Goal: Check status: Check status

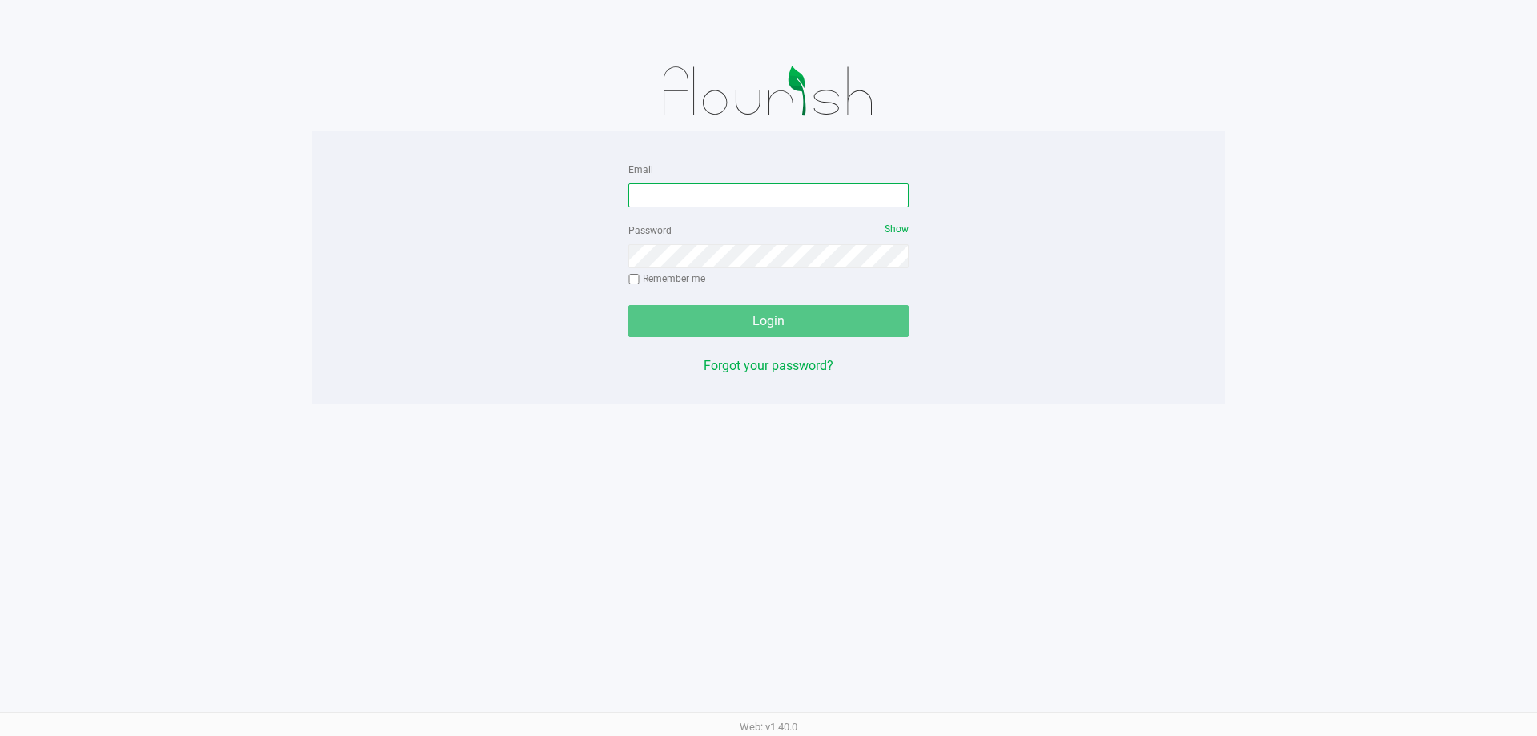
click at [773, 191] on input "Email" at bounding box center [769, 195] width 280 height 24
type input "[EMAIL_ADDRESS][DOMAIN_NAME]"
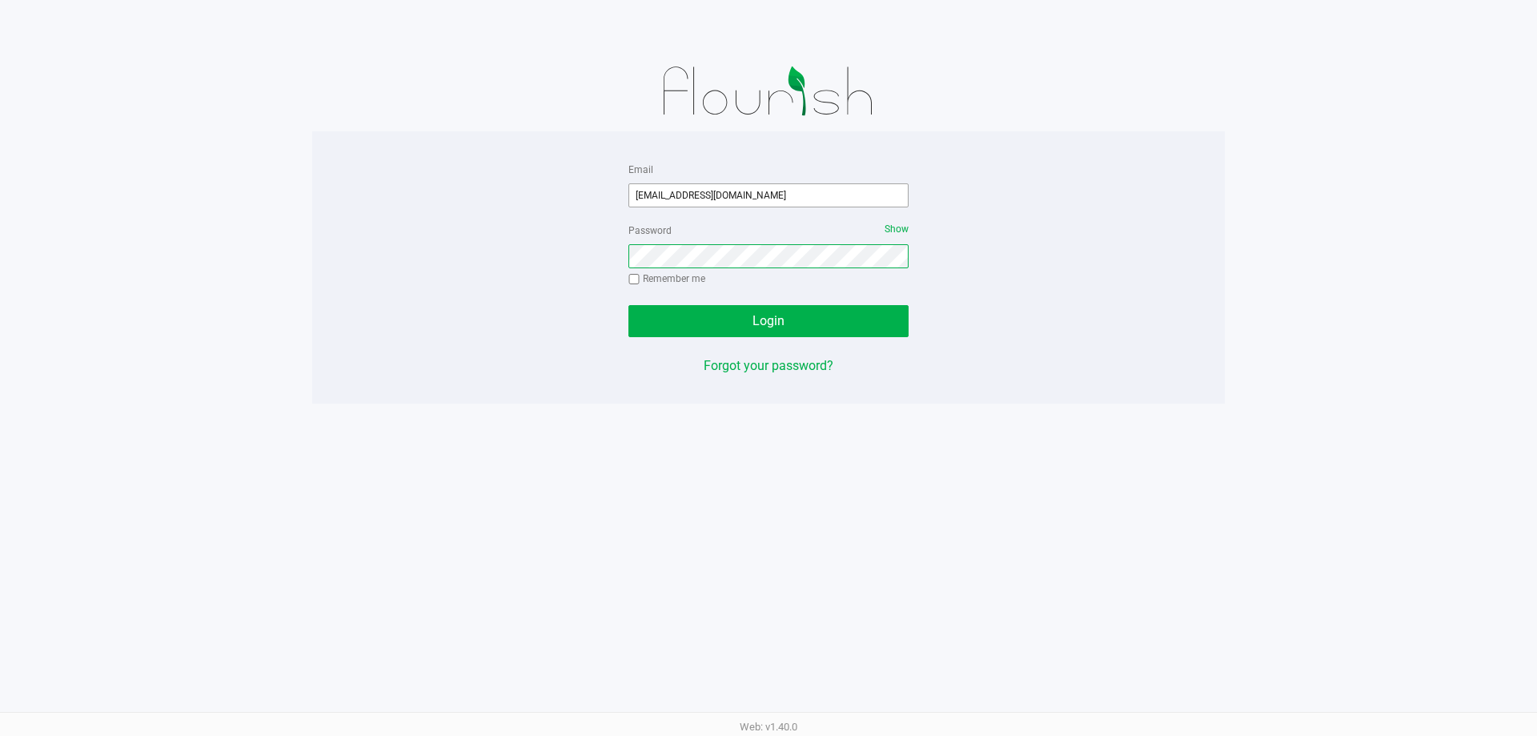
click at [629, 305] on button "Login" at bounding box center [769, 321] width 280 height 32
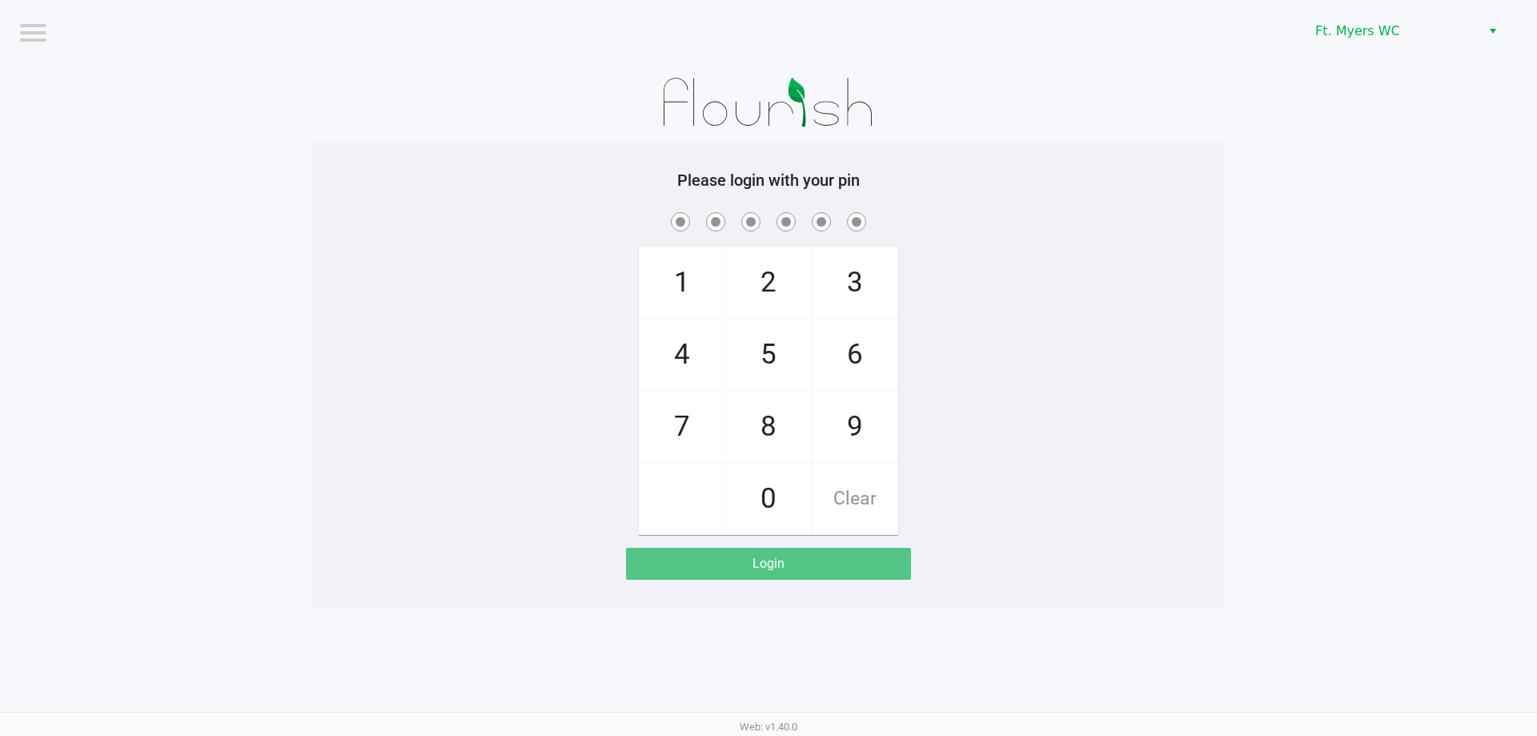
click at [1212, 476] on div "1 4 7 2 5 8 0 3 6 9 Clear" at bounding box center [768, 372] width 913 height 326
checkbox input "true"
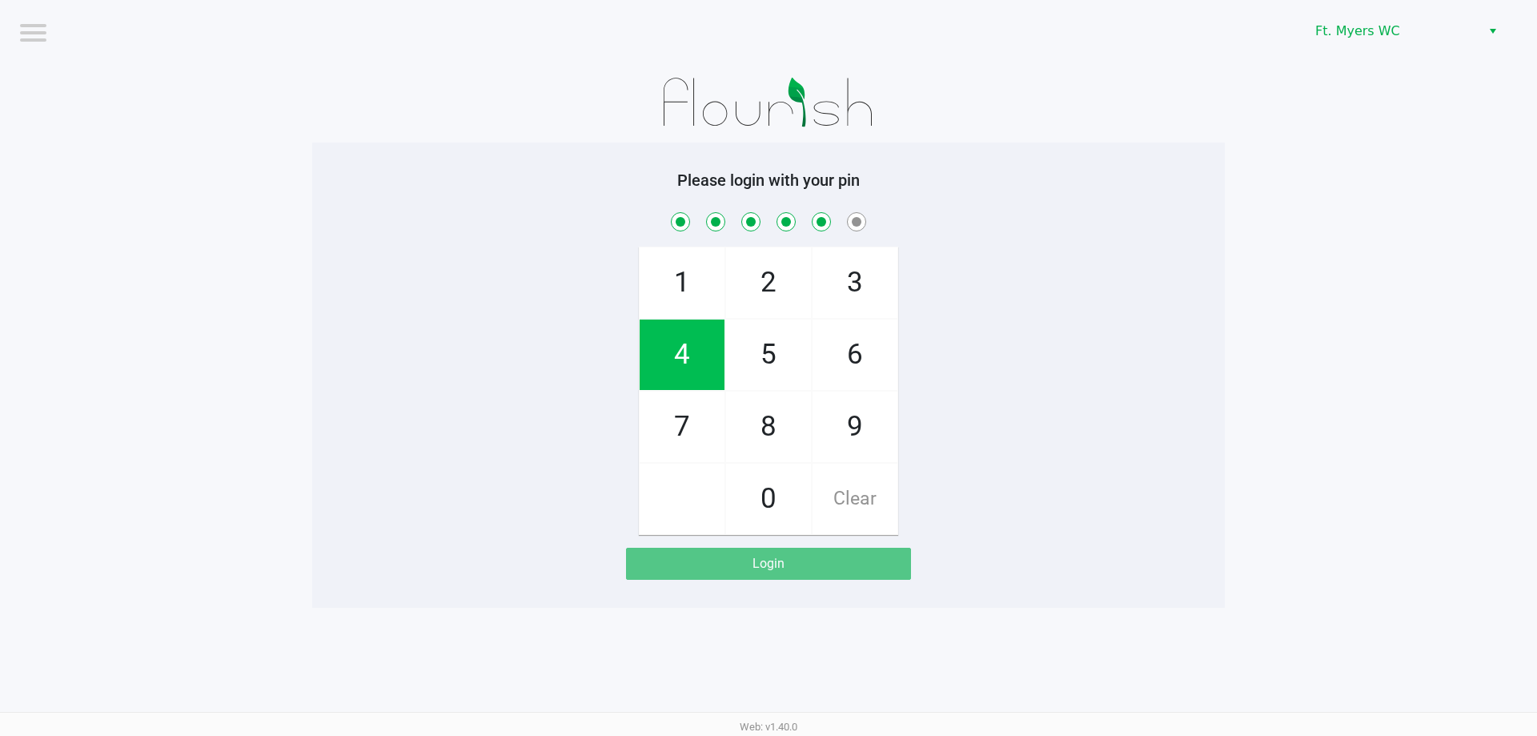
checkbox input "true"
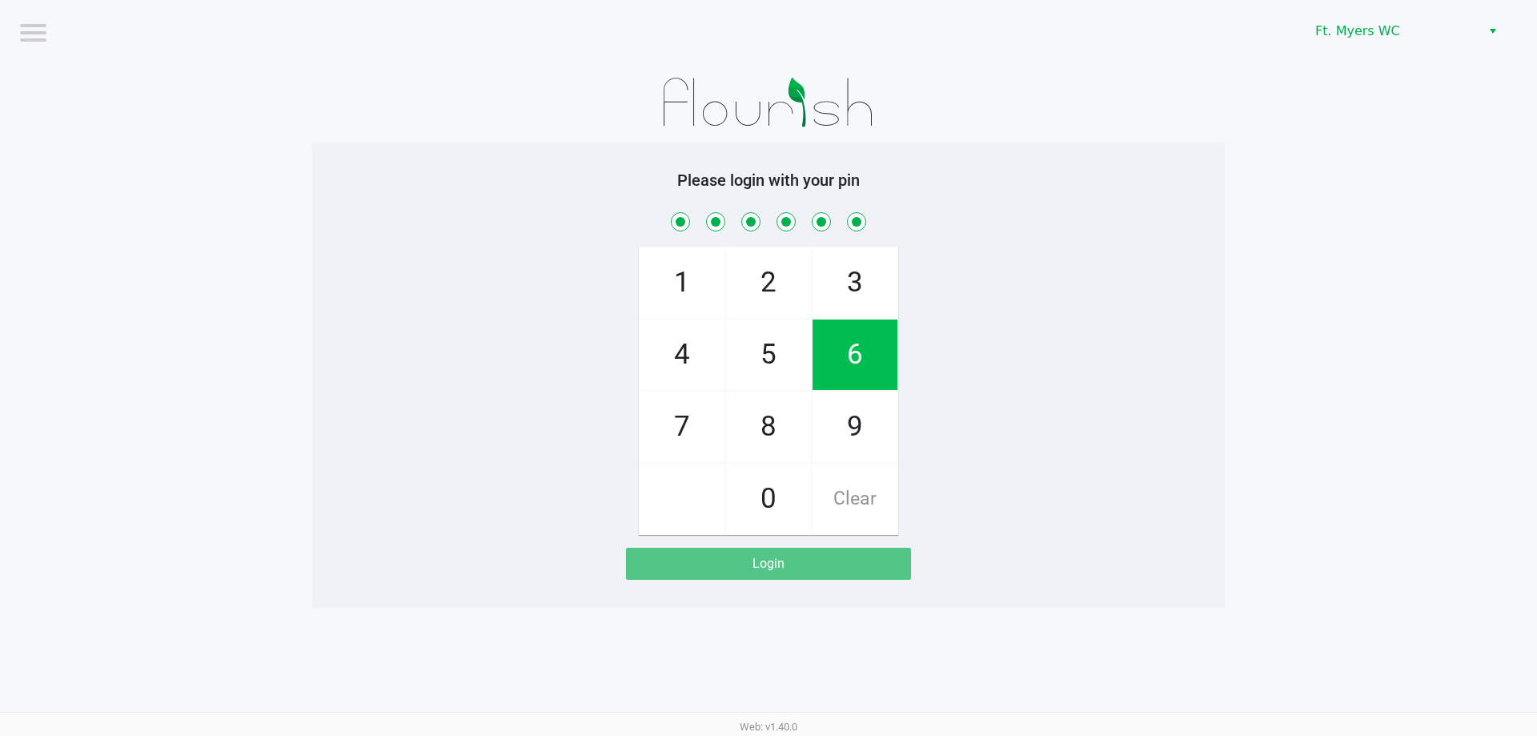
checkbox input "true"
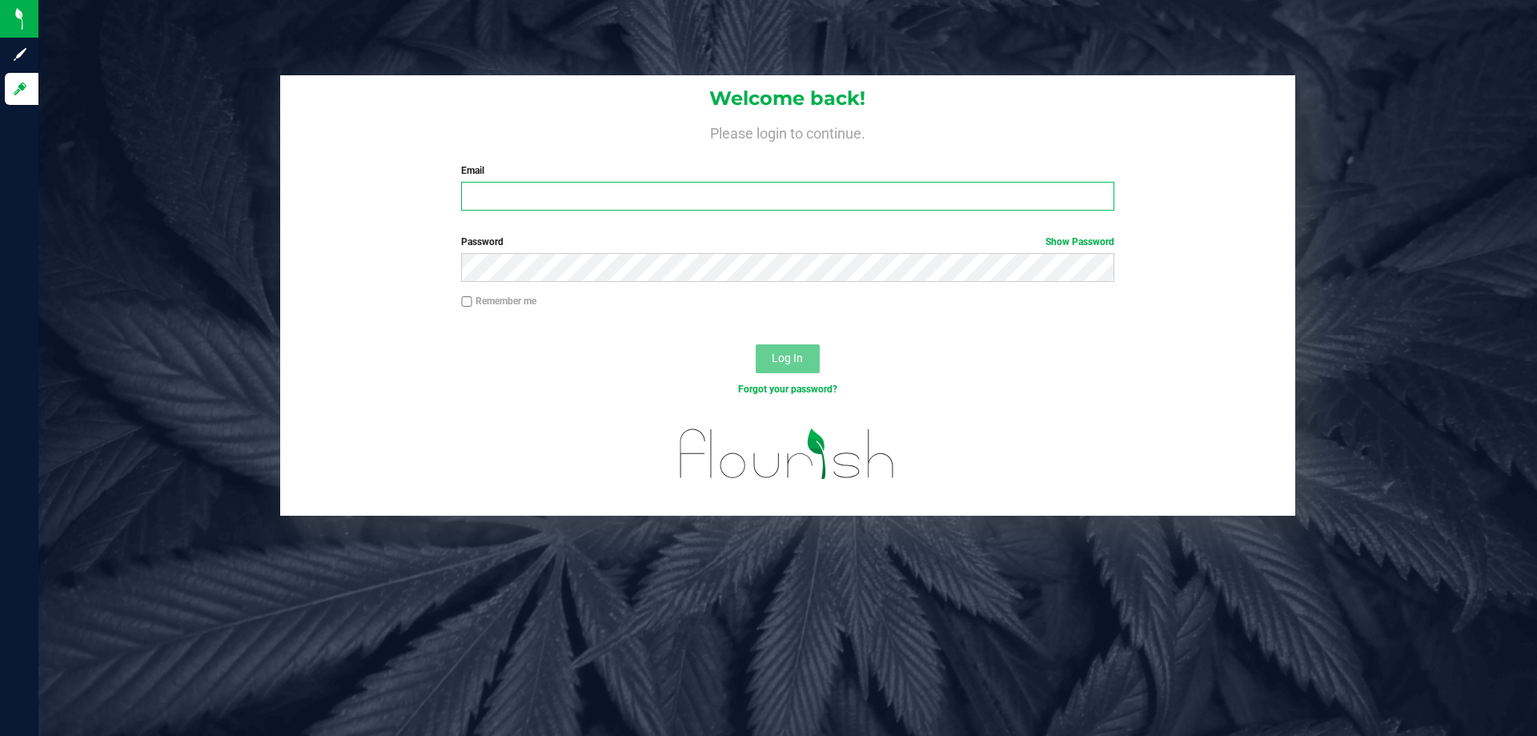
click at [664, 202] on input "Email" at bounding box center [787, 196] width 653 height 29
type input "[EMAIL_ADDRESS][DOMAIN_NAME]"
click at [756, 344] on button "Log In" at bounding box center [788, 358] width 64 height 29
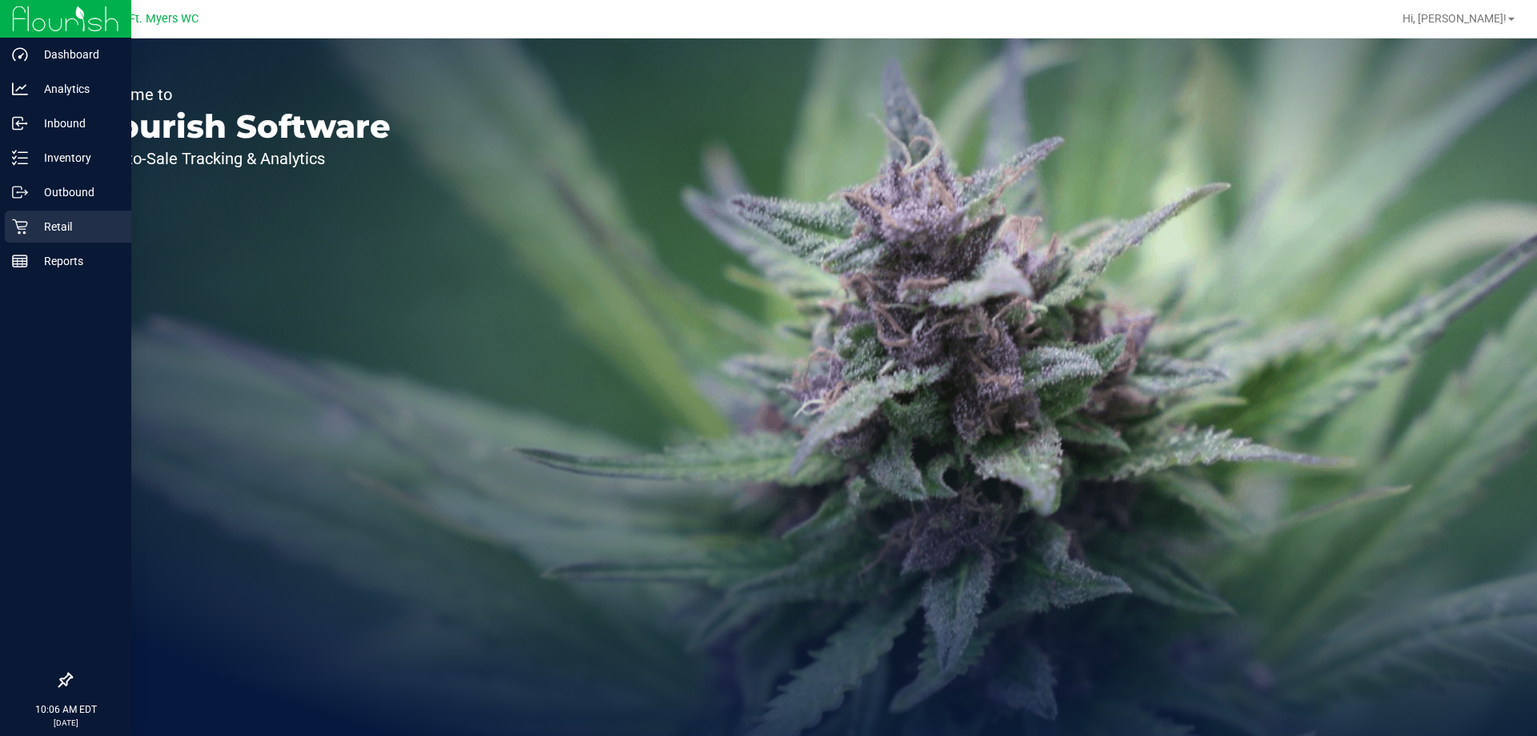
click at [30, 232] on p "Retail" at bounding box center [76, 226] width 96 height 19
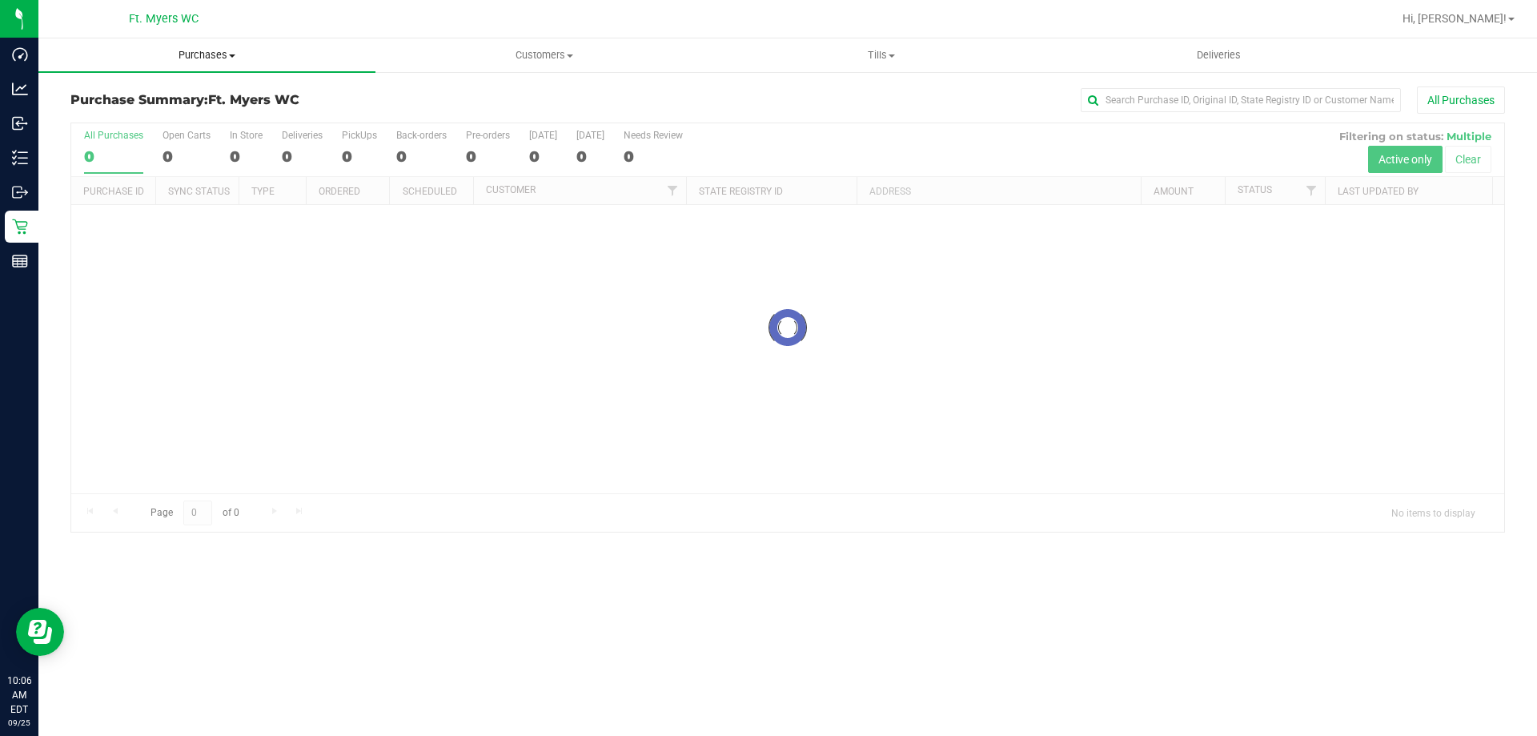
click at [223, 50] on span "Purchases" at bounding box center [206, 55] width 337 height 14
click at [179, 115] on li "Fulfillment" at bounding box center [206, 115] width 337 height 19
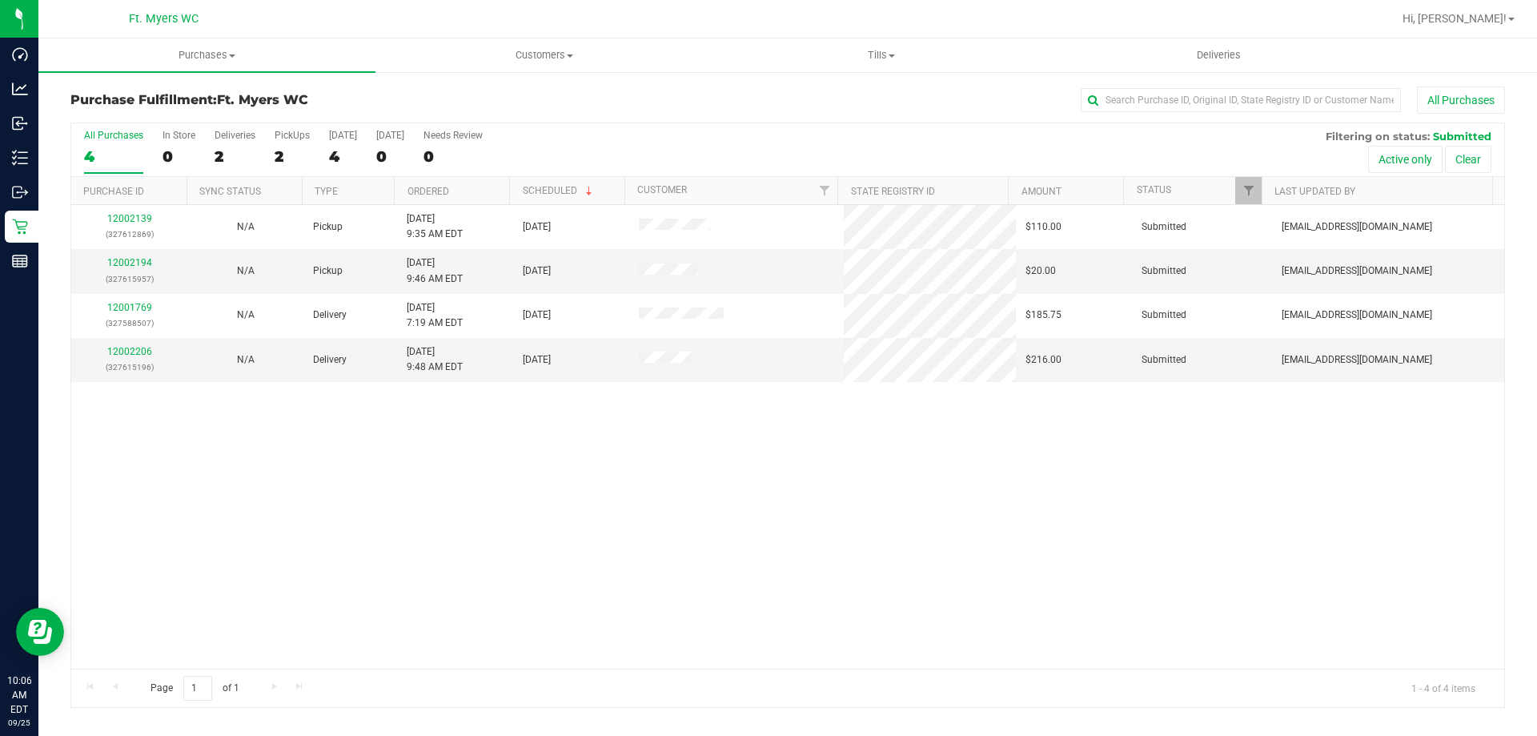
click at [475, 193] on th "Ordered" at bounding box center [451, 191] width 115 height 28
click at [481, 557] on div "12001769 (327588507) N/A Delivery [DATE] 7:19 AM EDT 9/25/2025 $185.75 Submitte…" at bounding box center [787, 437] width 1433 height 464
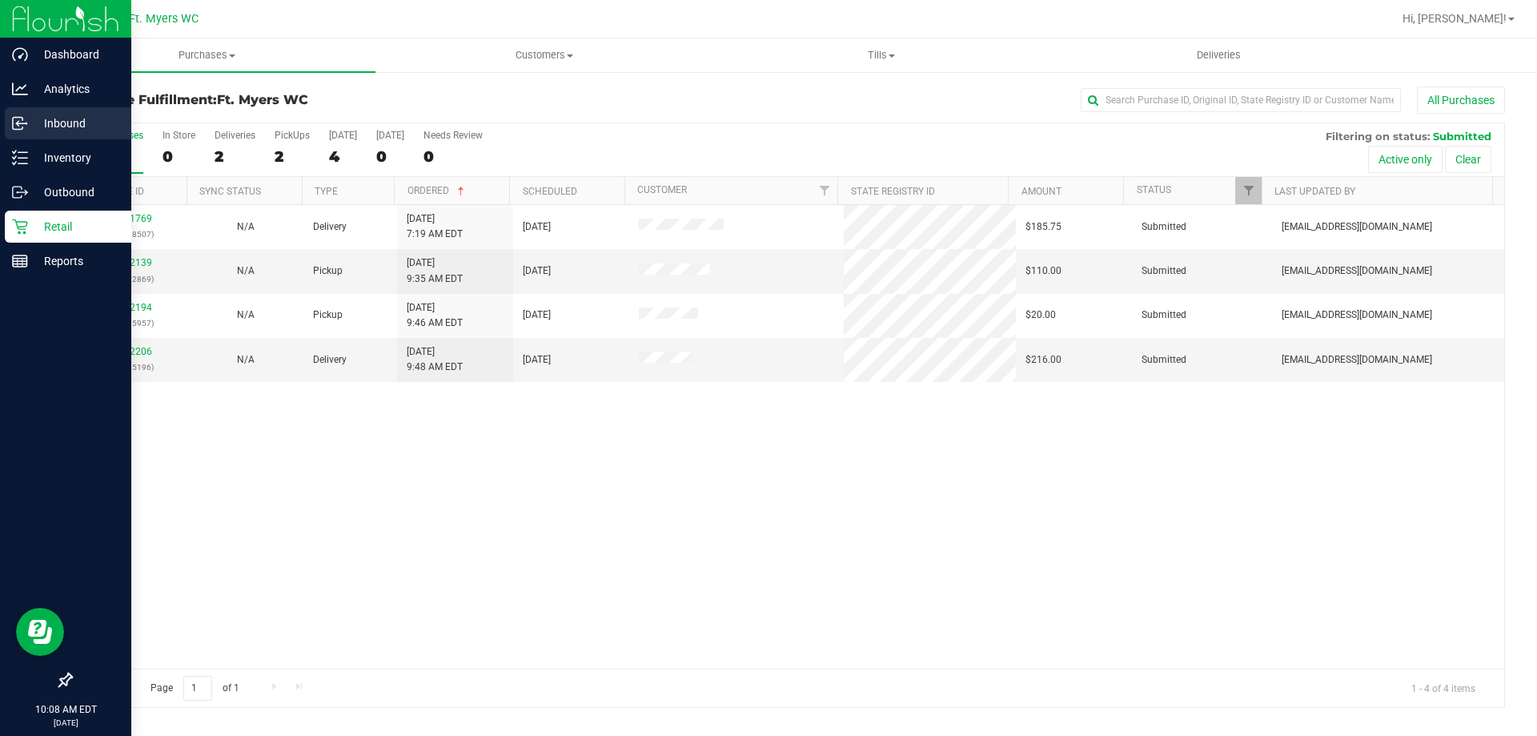
click at [42, 119] on p "Inbound" at bounding box center [76, 123] width 96 height 19
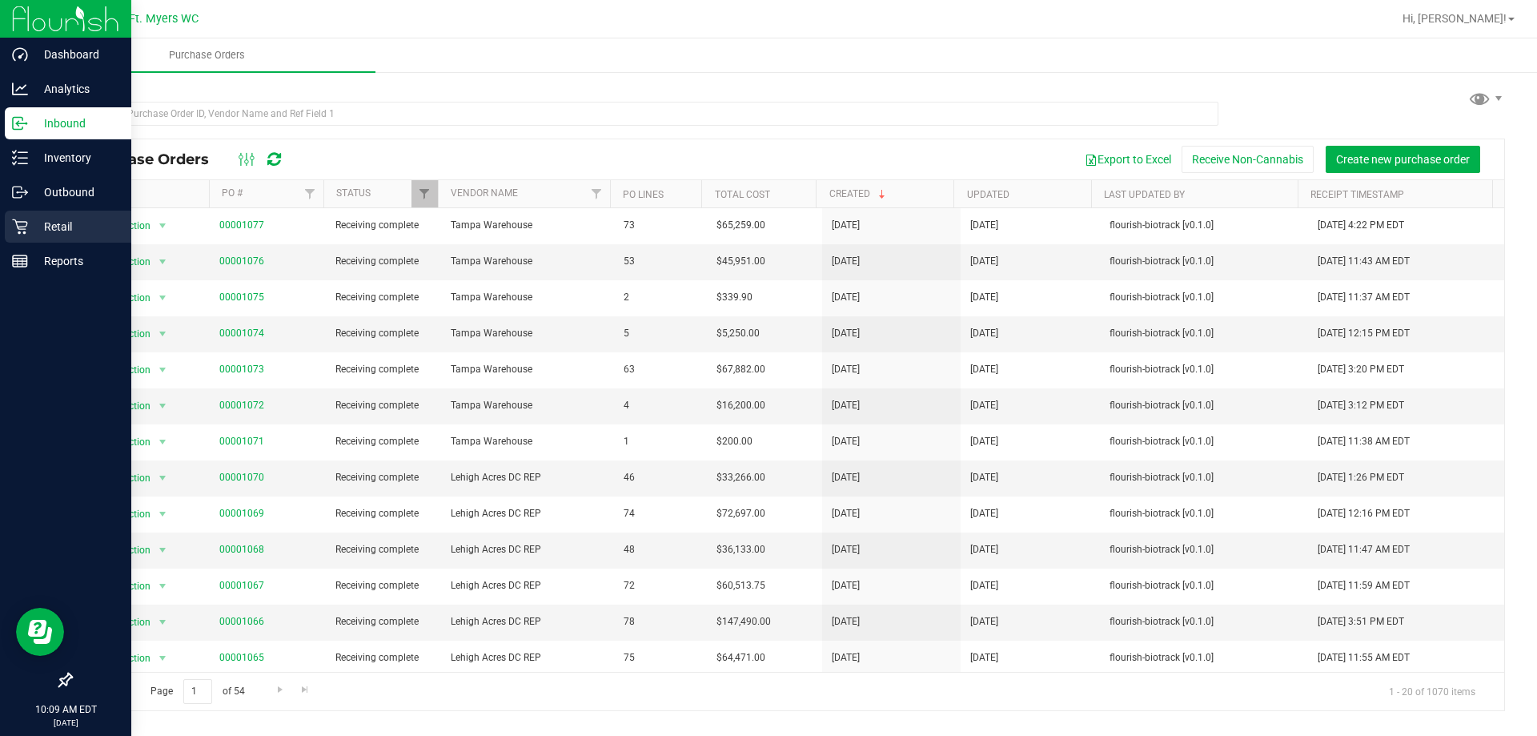
click at [6, 223] on div "Retail" at bounding box center [68, 227] width 127 height 32
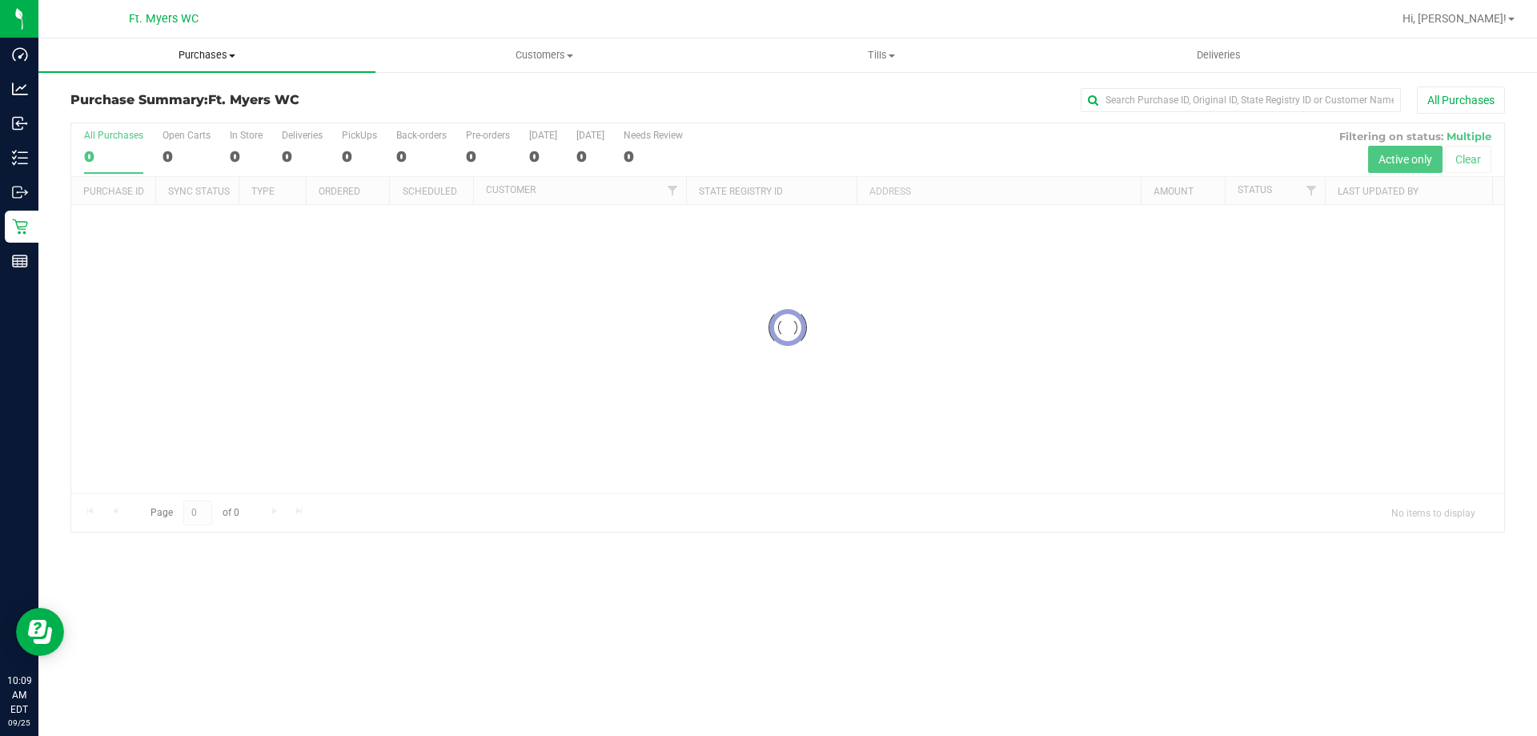
click at [211, 47] on uib-tab-heading "Purchases Summary of purchases Fulfillment All purchases" at bounding box center [206, 55] width 337 height 34
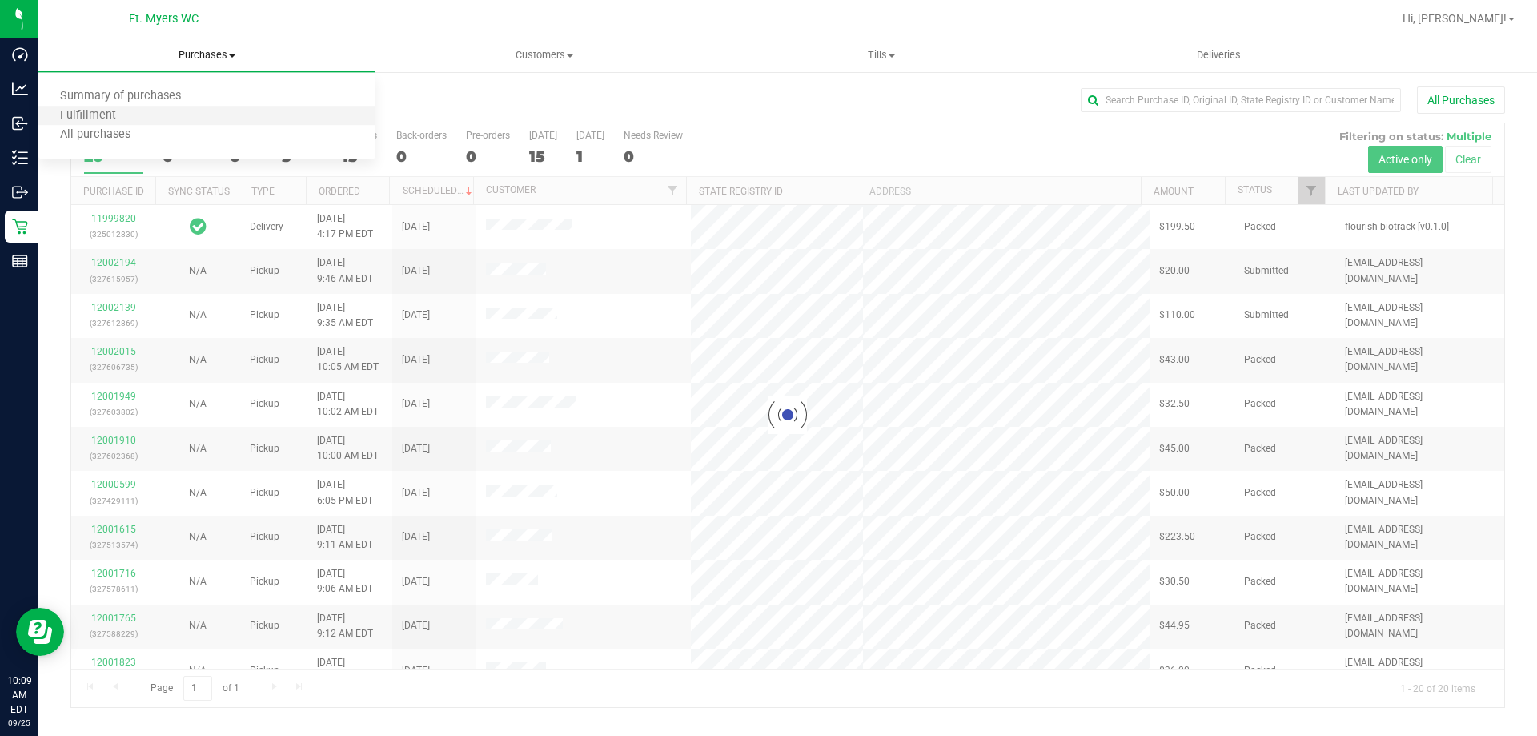
click at [209, 119] on li "Fulfillment" at bounding box center [206, 115] width 337 height 19
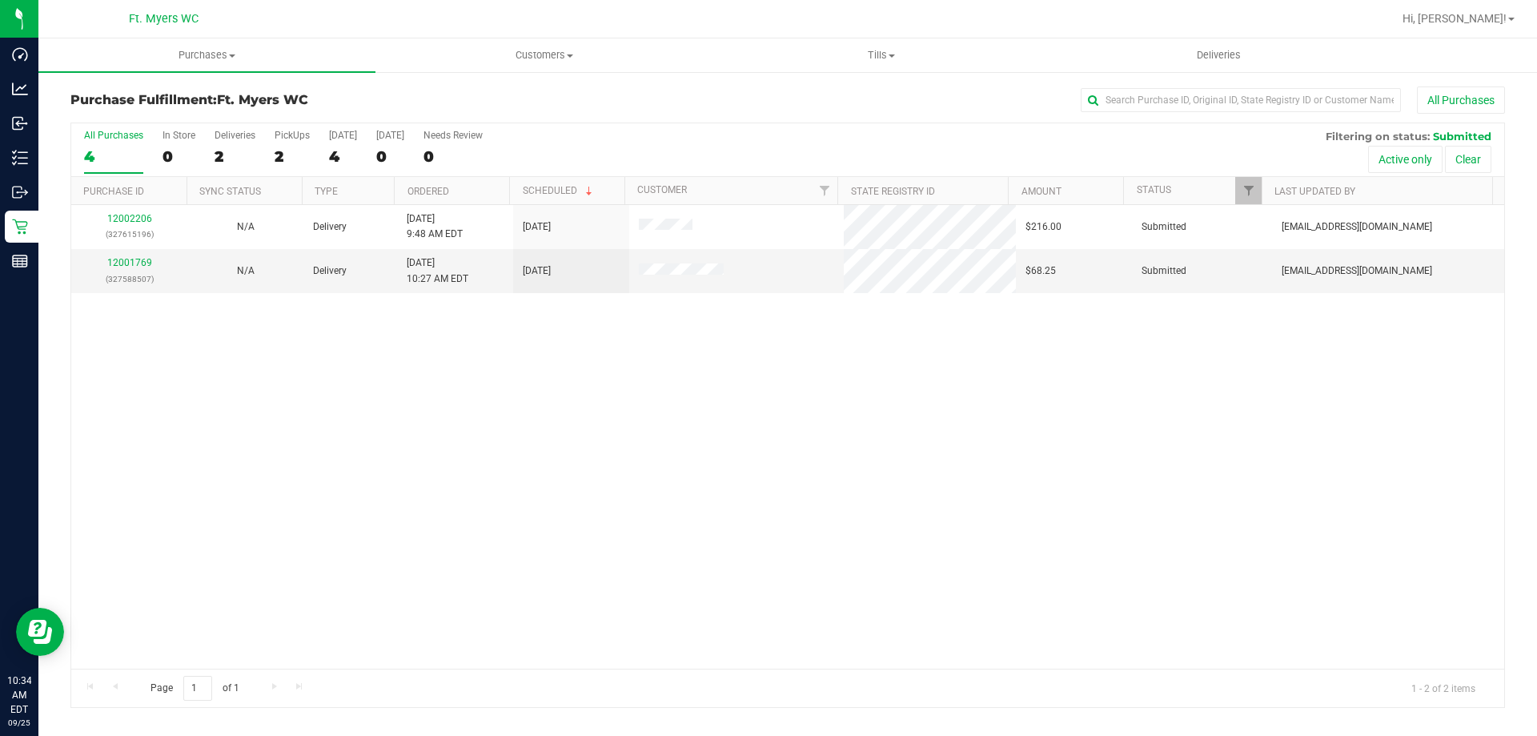
click at [351, 476] on div "12002206 (327615196) N/A Delivery [DATE] 9:48 AM EDT 9/25/2025 $216.00 Submitte…" at bounding box center [787, 437] width 1433 height 464
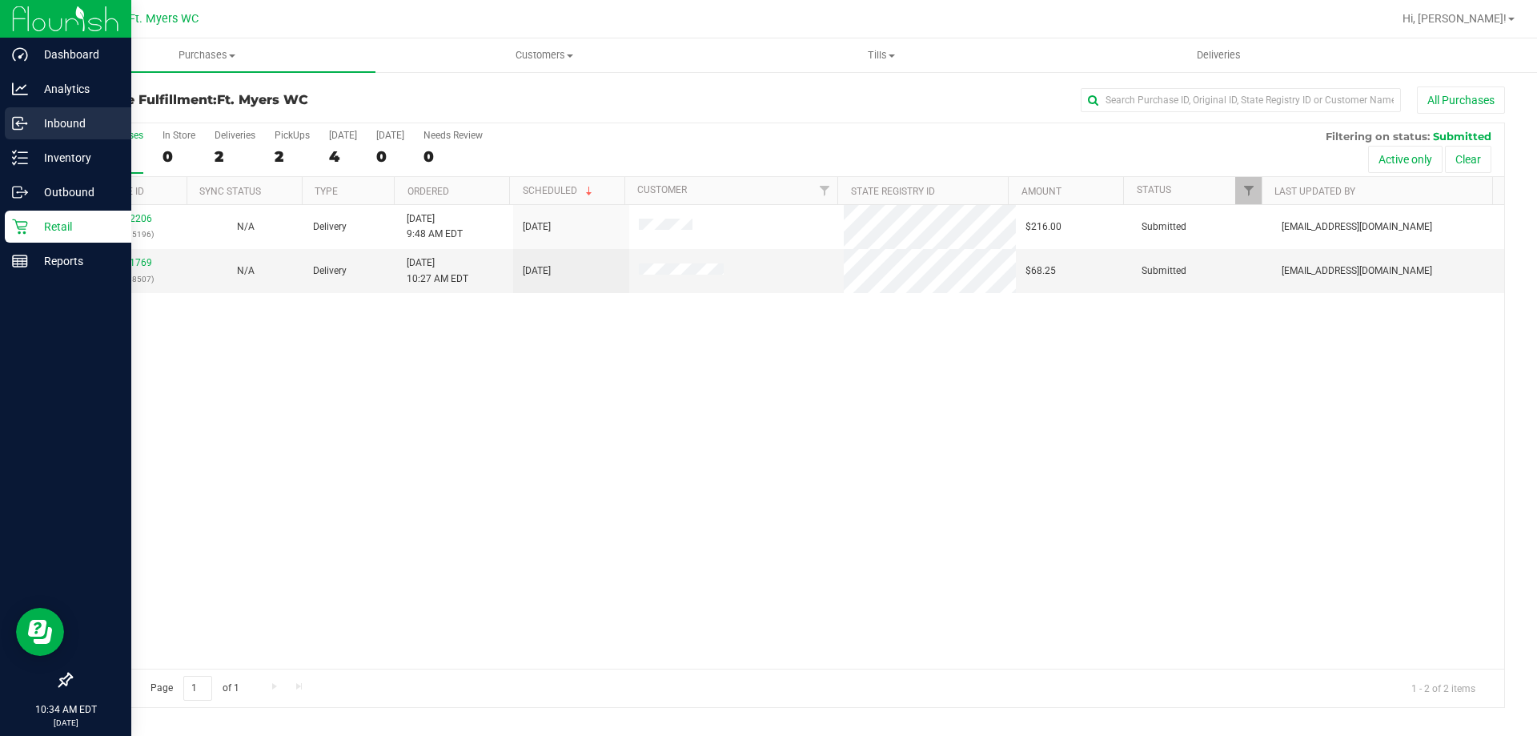
click at [100, 131] on p "Inbound" at bounding box center [76, 123] width 96 height 19
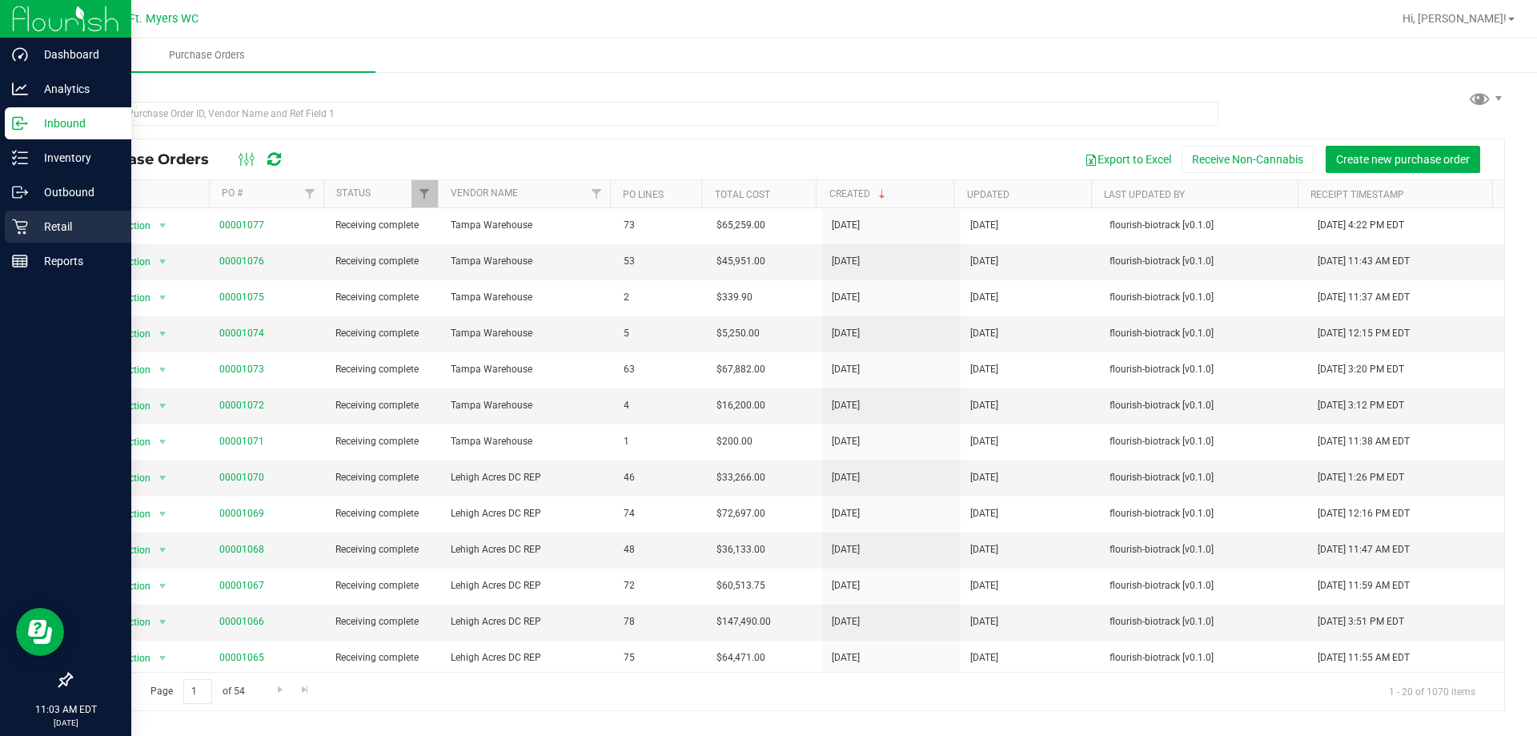
click at [37, 223] on p "Retail" at bounding box center [76, 226] width 96 height 19
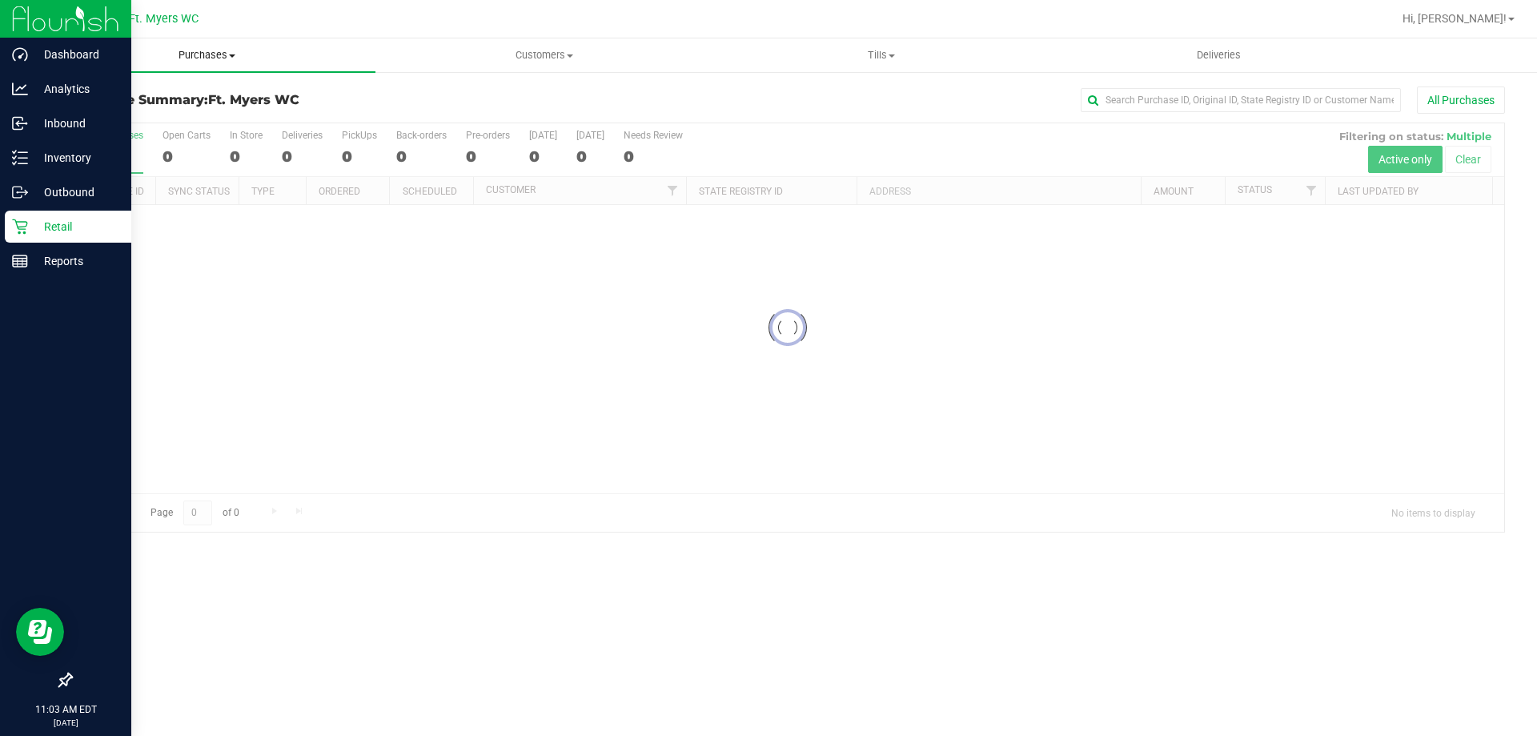
click at [258, 55] on span "Purchases" at bounding box center [206, 55] width 337 height 14
click at [194, 110] on li "Fulfillment" at bounding box center [206, 115] width 337 height 19
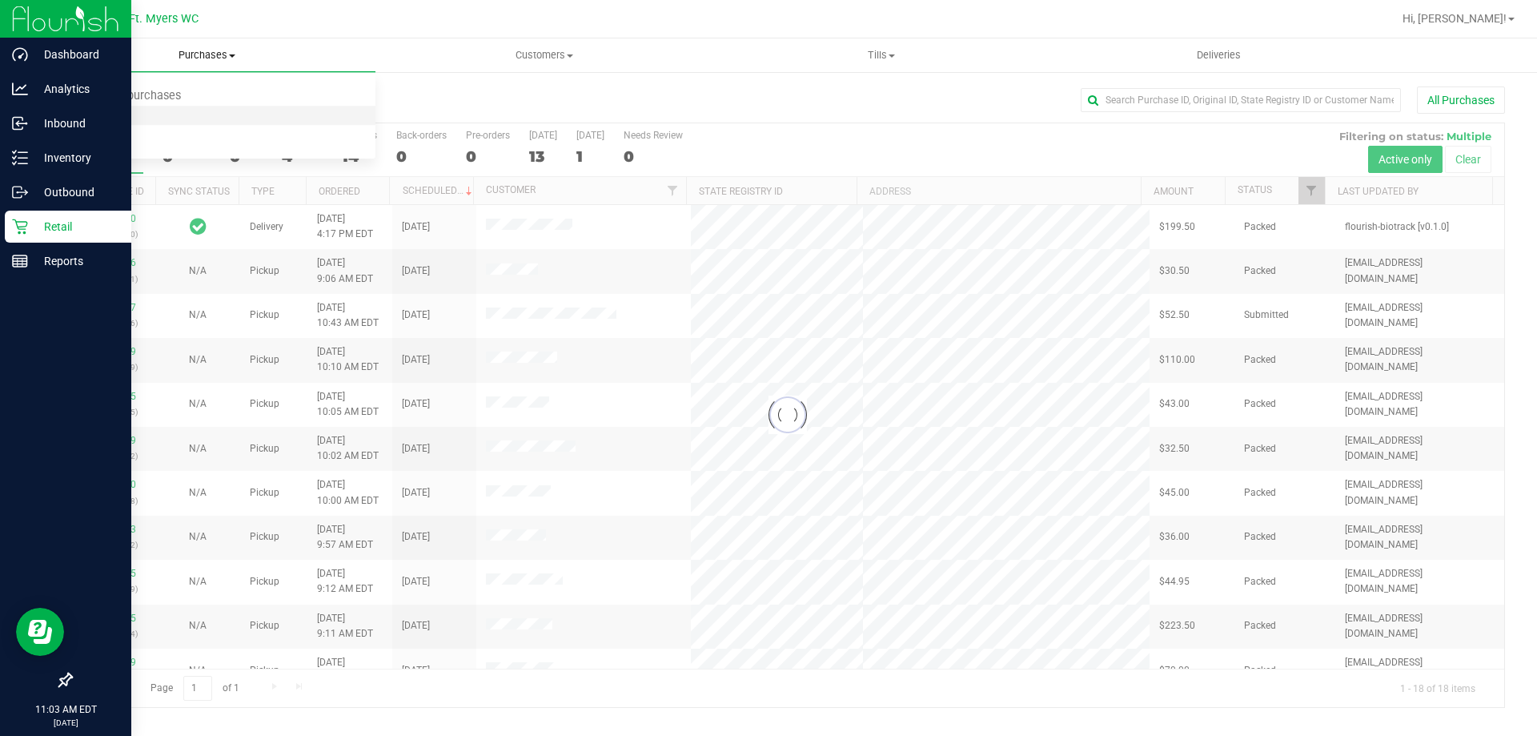
click at [261, 111] on li "Fulfillment" at bounding box center [206, 115] width 337 height 19
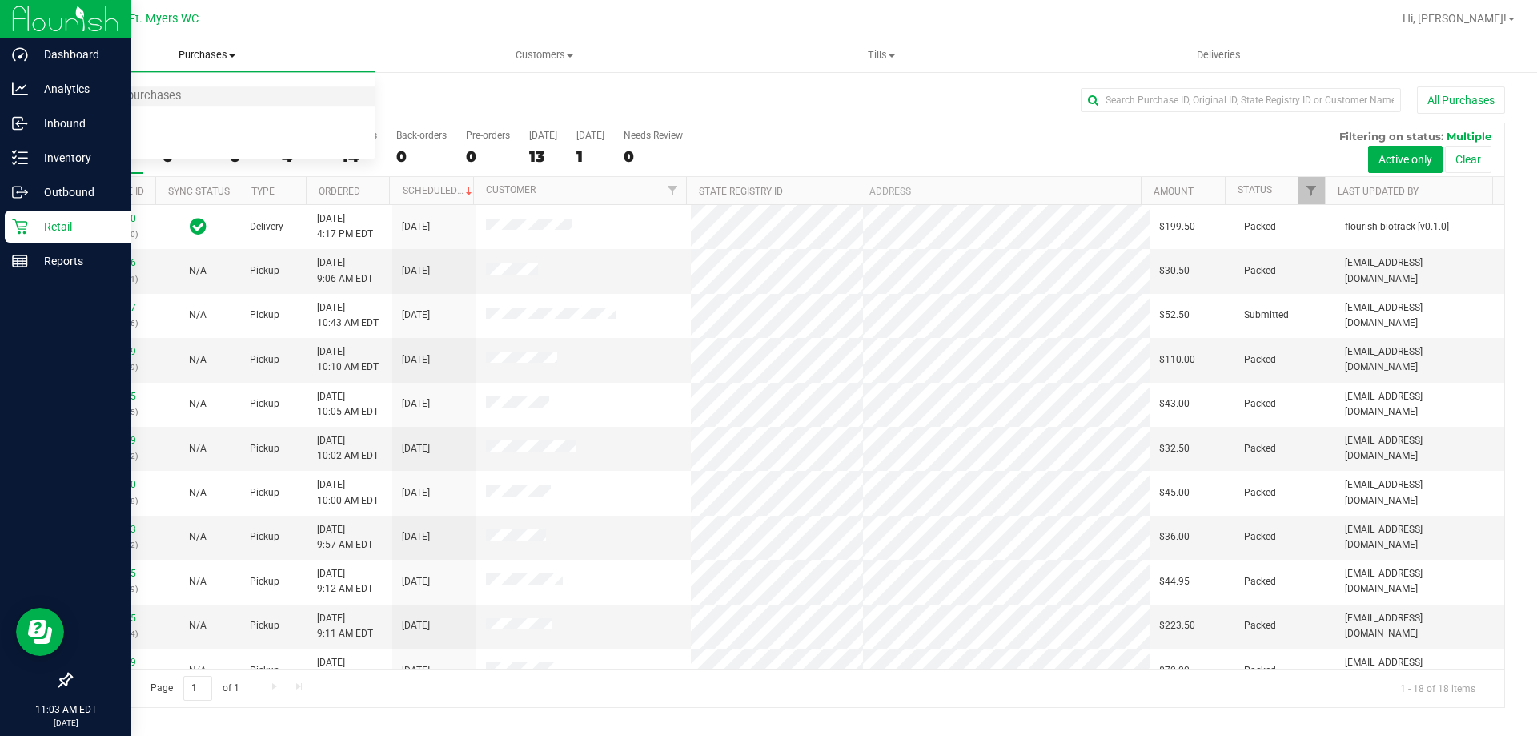
click at [340, 101] on li "Summary of purchases" at bounding box center [206, 96] width 337 height 19
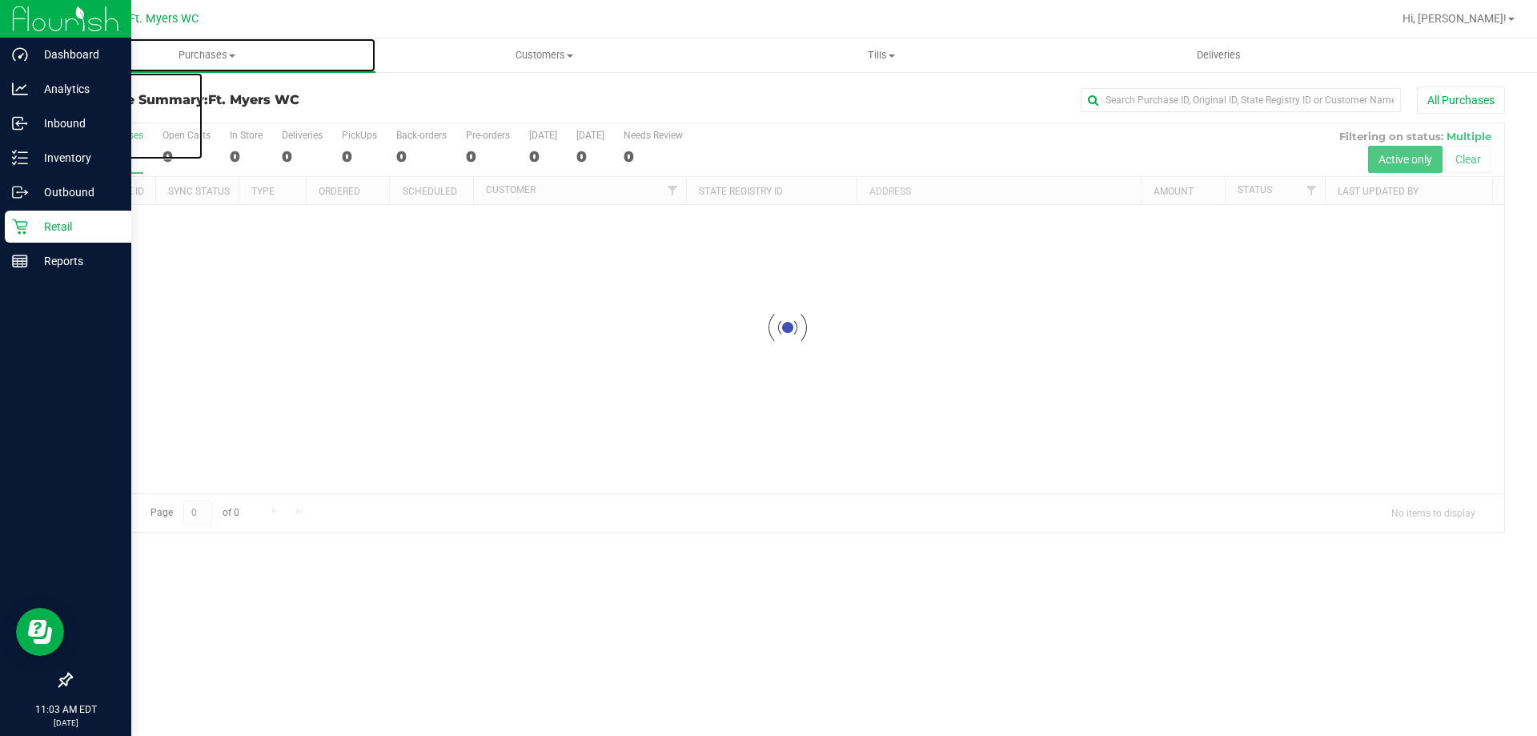
click at [225, 57] on span "Purchases" at bounding box center [206, 55] width 337 height 14
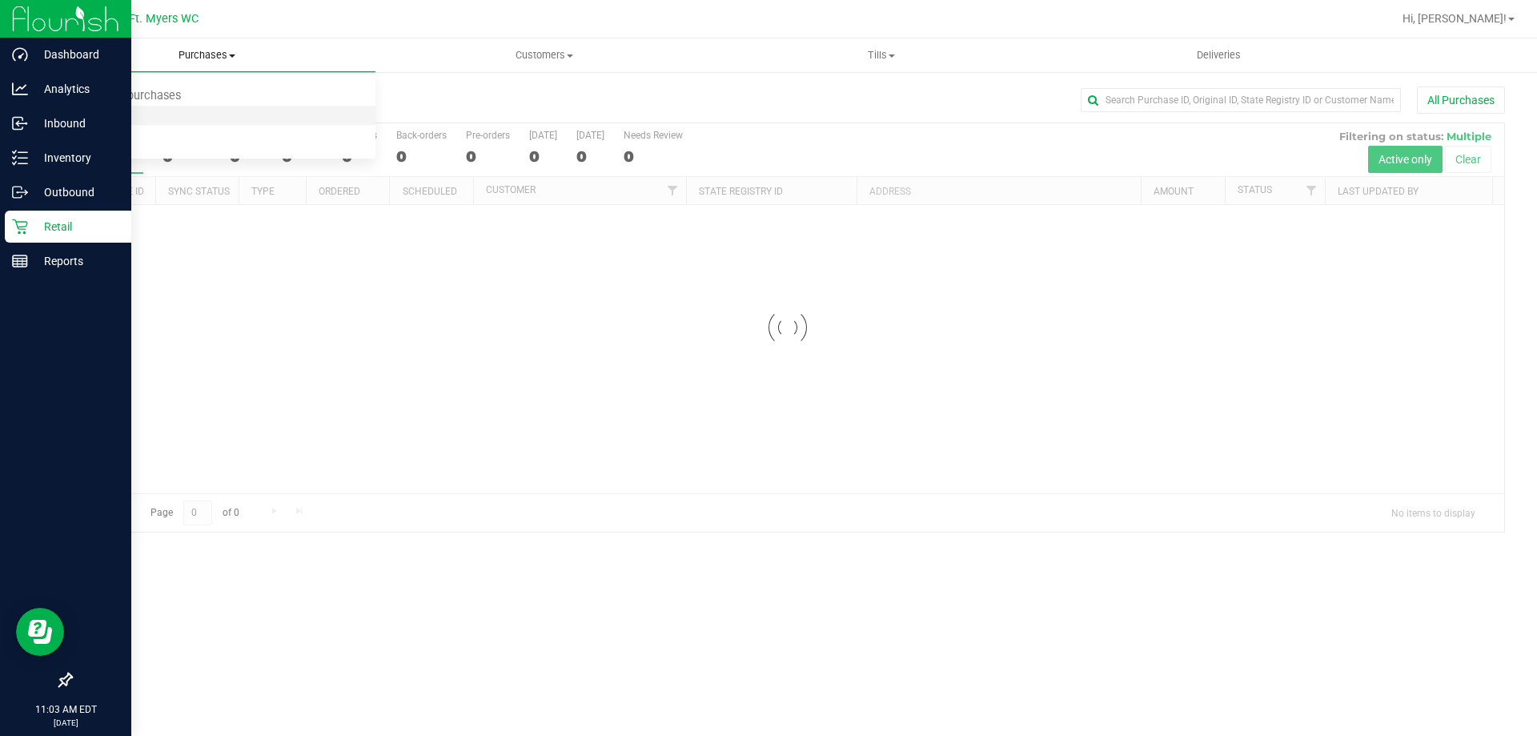
click at [159, 112] on li "Fulfillment" at bounding box center [206, 115] width 337 height 19
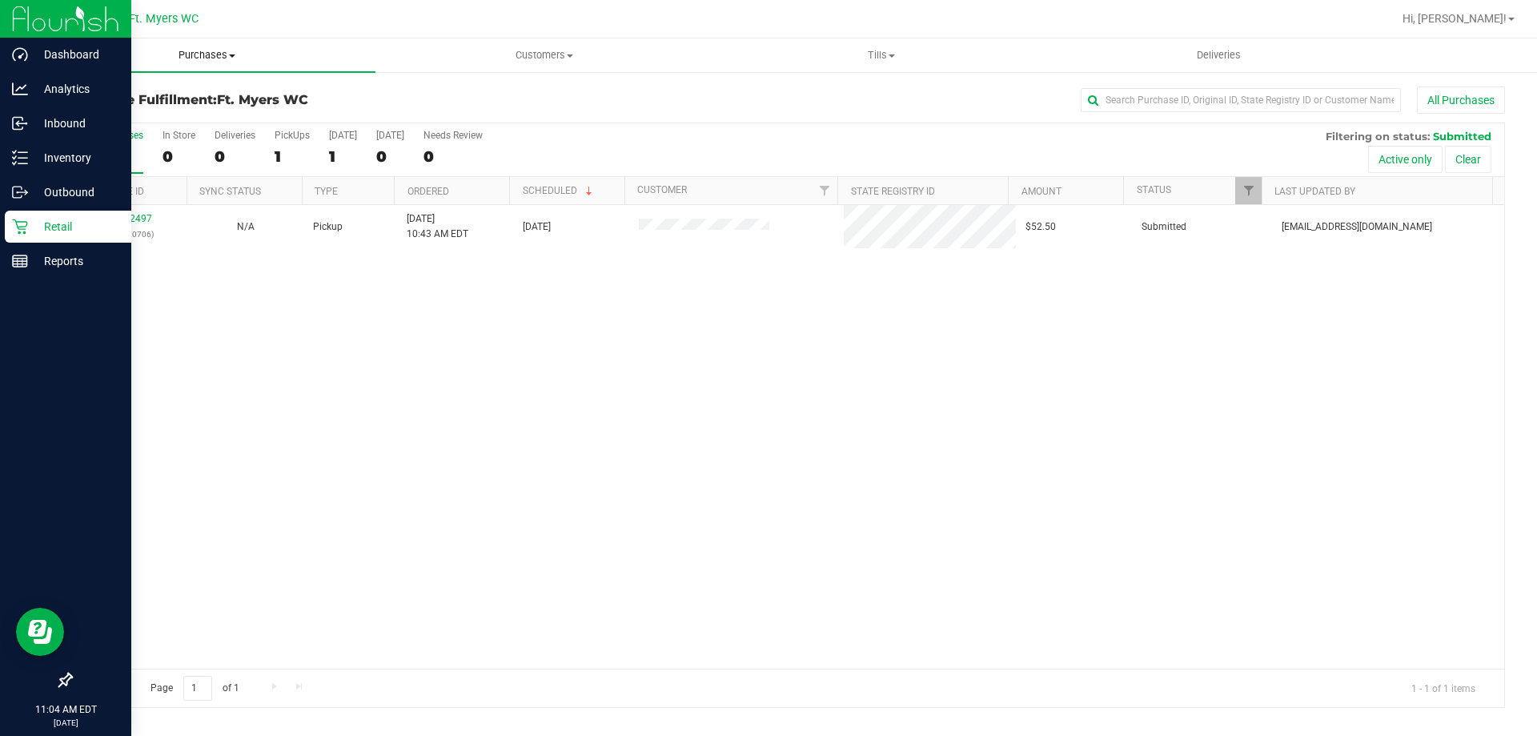
click at [259, 50] on span "Purchases" at bounding box center [206, 55] width 337 height 14
click at [208, 116] on li "Fulfillment" at bounding box center [206, 115] width 337 height 19
